Goal: Task Accomplishment & Management: Manage account settings

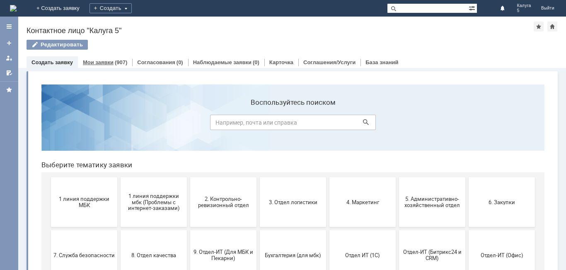
click at [102, 62] on link "Мои заявки" at bounding box center [98, 62] width 31 height 6
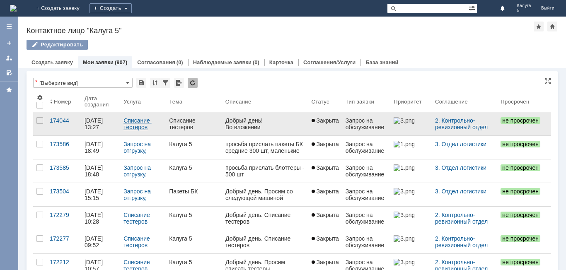
click at [131, 124] on link "Списание тестеров" at bounding box center [138, 123] width 28 height 13
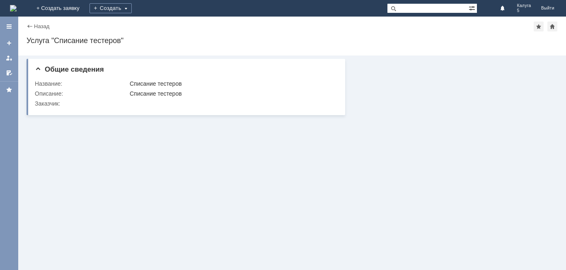
click at [33, 26] on div "Назад" at bounding box center [38, 26] width 23 height 6
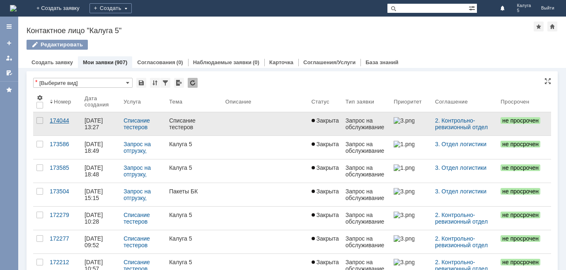
click at [61, 120] on div "174044" at bounding box center [64, 120] width 28 height 7
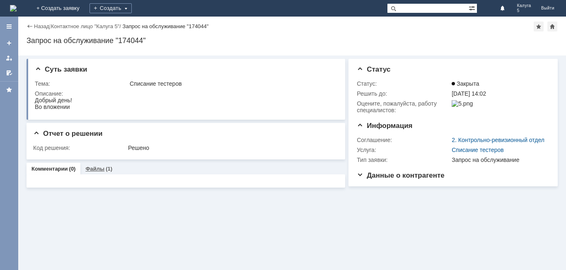
click at [99, 169] on link "Файлы" at bounding box center [94, 169] width 19 height 6
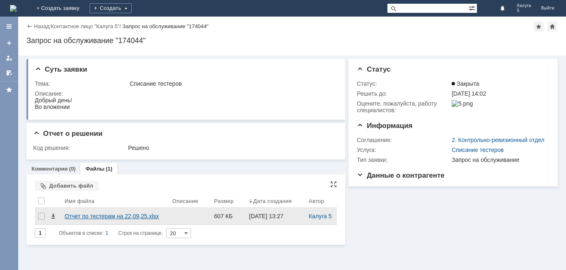
click at [99, 220] on div "Отчет по тестерам на 22,09,25.xlsx" at bounding box center [115, 216] width 108 height 17
